Goal: Task Accomplishment & Management: Use online tool/utility

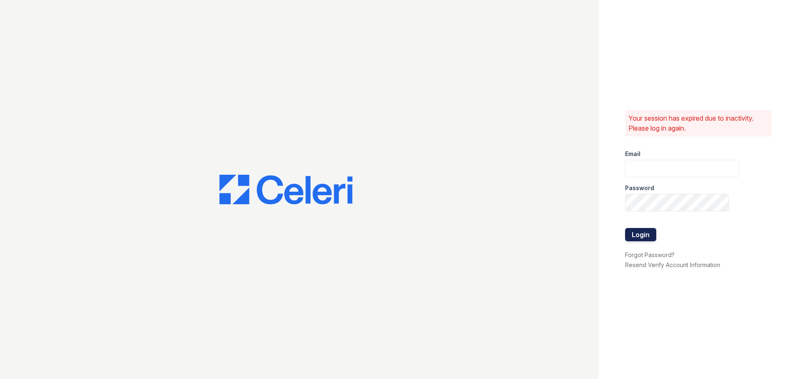
type input "[DOMAIN_NAME][EMAIL_ADDRESS][DOMAIN_NAME]"
click at [636, 238] on button "Login" at bounding box center [640, 234] width 31 height 13
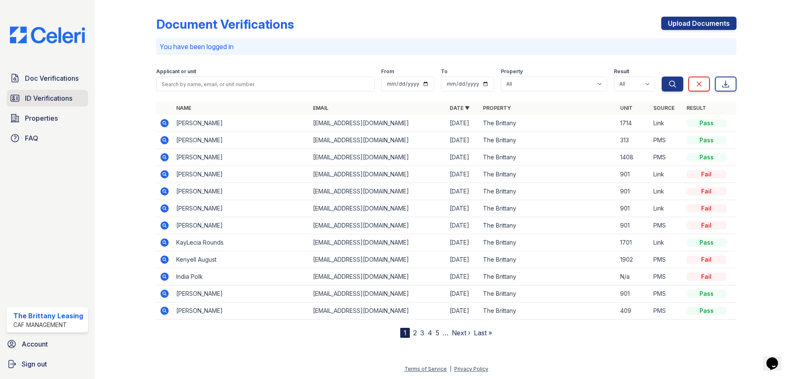
click at [69, 101] on span "ID Verifications" at bounding box center [48, 98] width 47 height 10
